Goal: Information Seeking & Learning: Learn about a topic

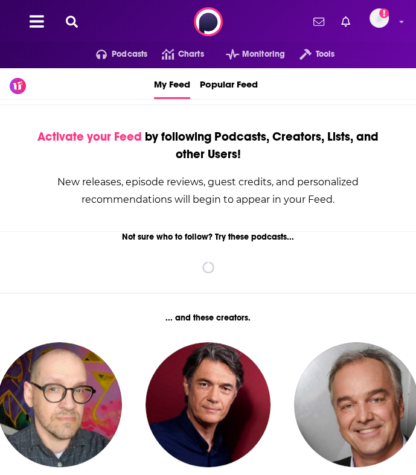
click at [69, 19] on icon at bounding box center [72, 22] width 12 height 12
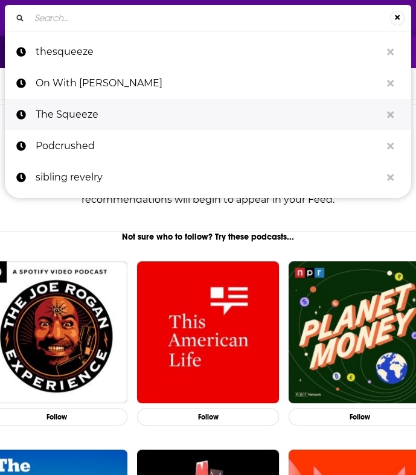
click at [79, 121] on p "The Squeeze" at bounding box center [208, 114] width 345 height 31
type input "The Squeeze"
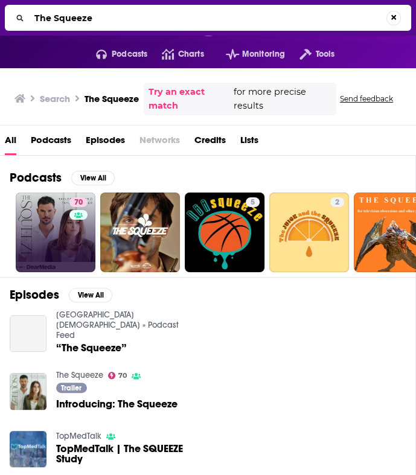
click at [60, 233] on link "70" at bounding box center [56, 233] width 80 height 80
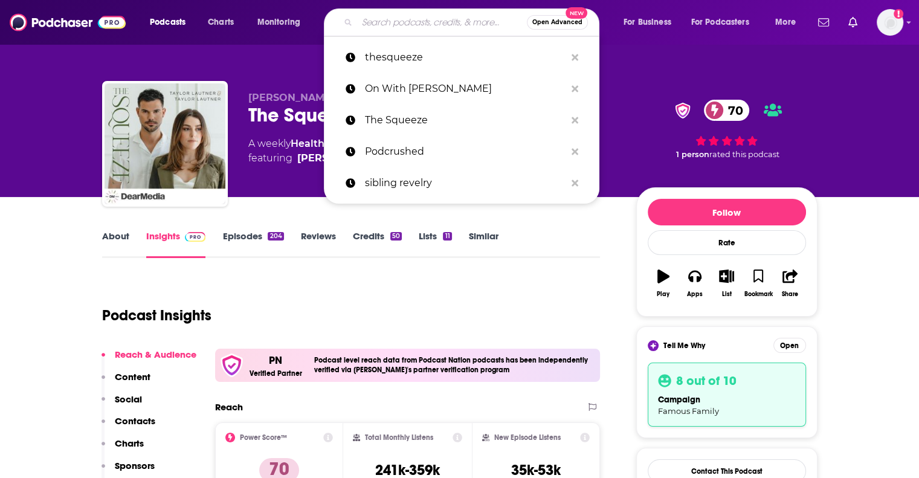
click at [416, 22] on input "Search podcasts, credits, & more..." at bounding box center [442, 22] width 170 height 19
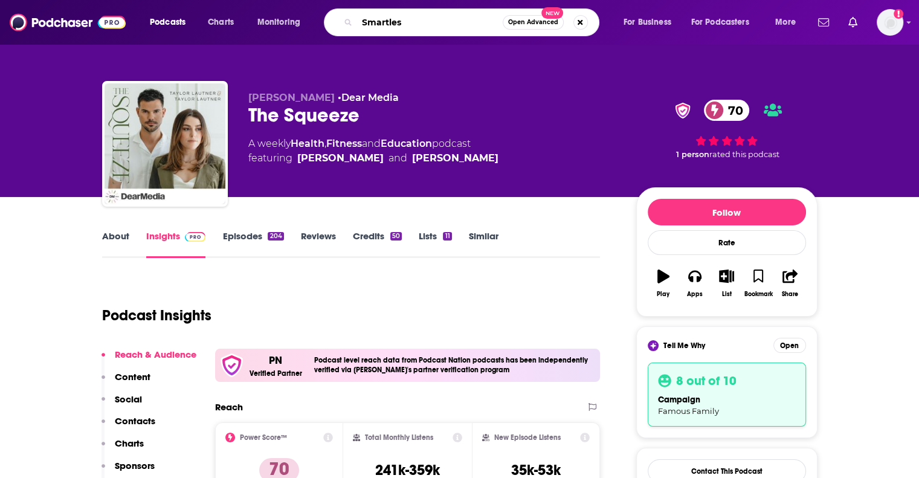
type input "Smartless"
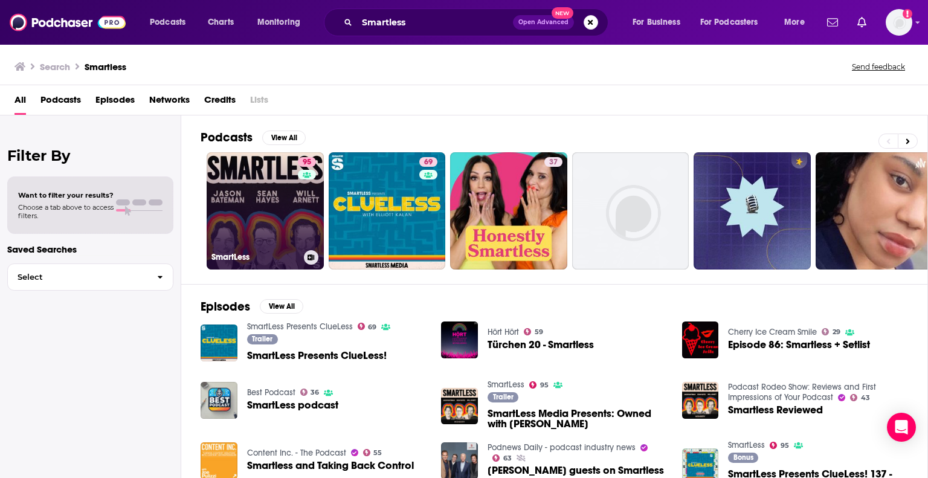
click at [264, 210] on link "95 SmartLess" at bounding box center [265, 210] width 117 height 117
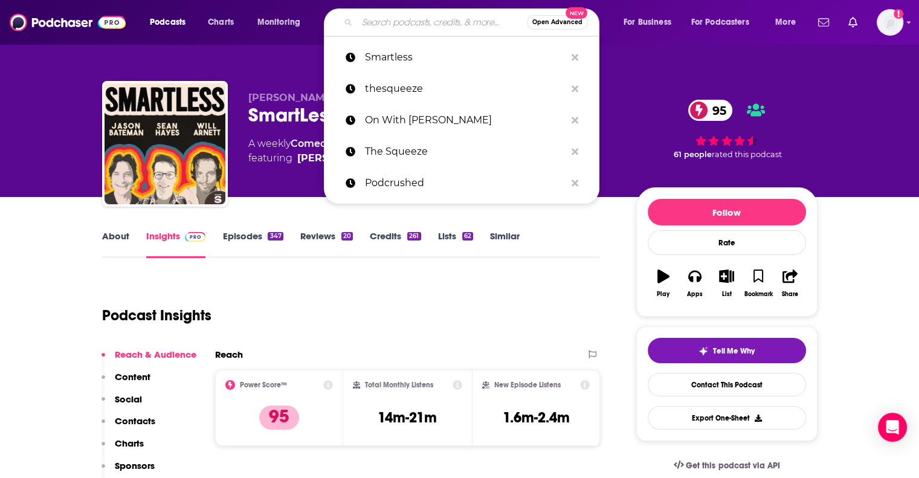
click at [391, 28] on input "Search podcasts, credits, & more..." at bounding box center [442, 22] width 170 height 19
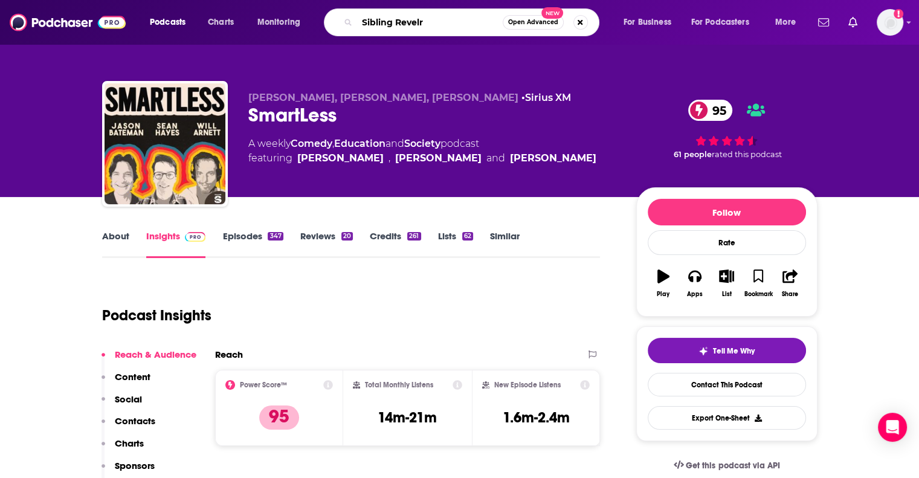
type input "Sibling Revelry"
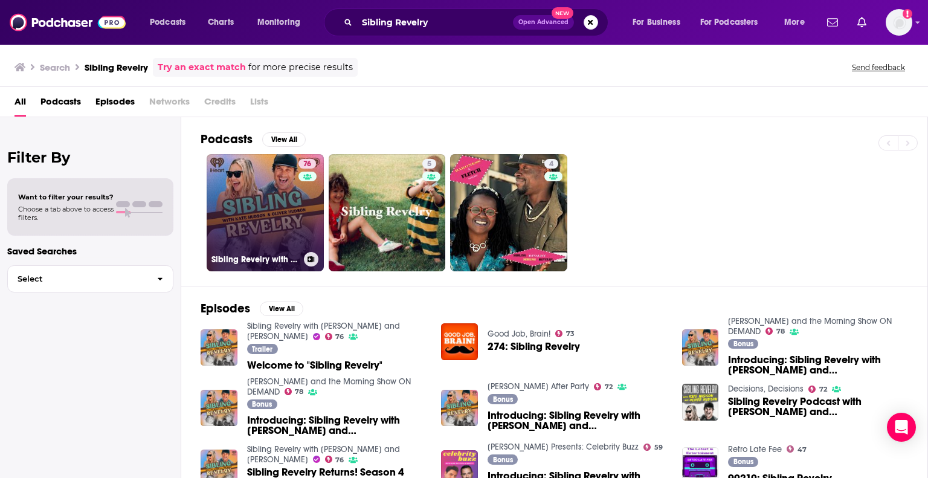
click at [284, 236] on link "76 Sibling Revelry with [PERSON_NAME] and [PERSON_NAME]" at bounding box center [265, 212] width 117 height 117
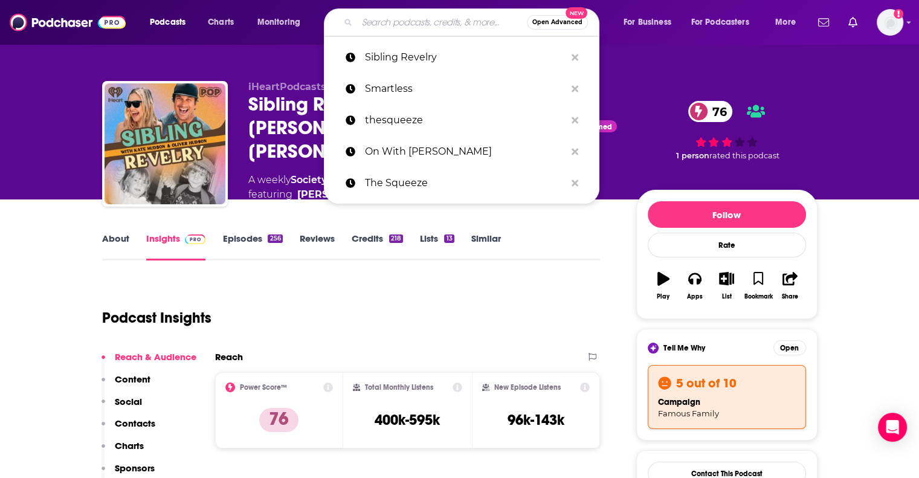
click at [387, 16] on input "Search podcasts, credits, & more..." at bounding box center [442, 22] width 170 height 19
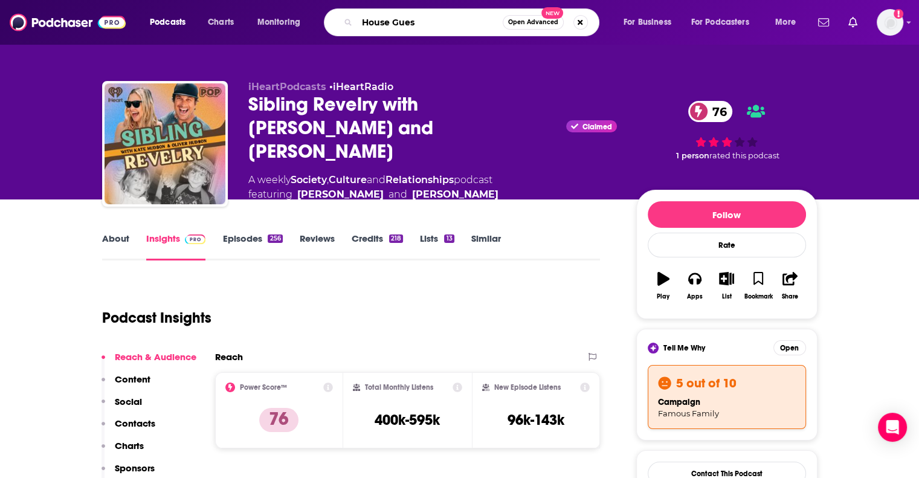
type input "House Guest"
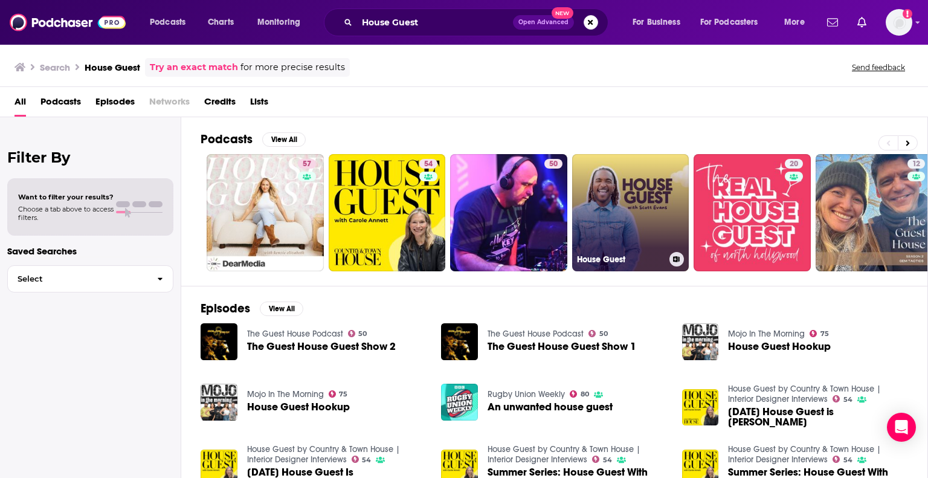
click at [416, 170] on link "House Guest" at bounding box center [630, 212] width 117 height 117
